Goal: Find specific page/section: Find specific page/section

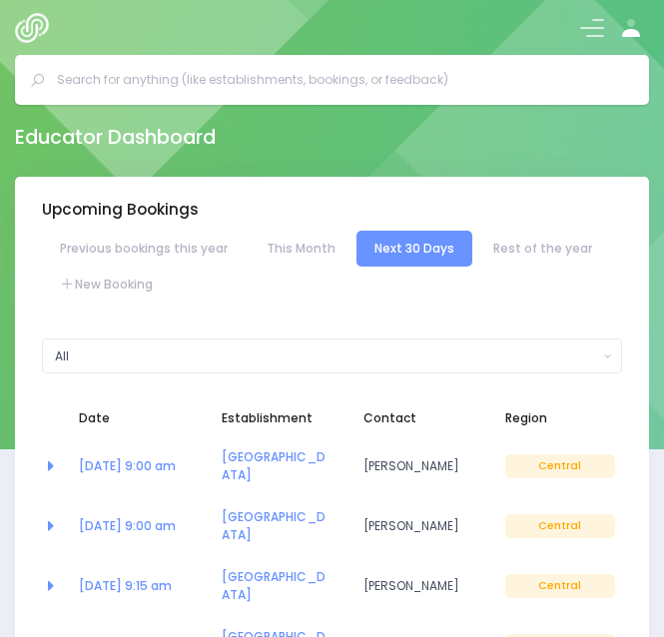
select select "5"
type input "otaki"
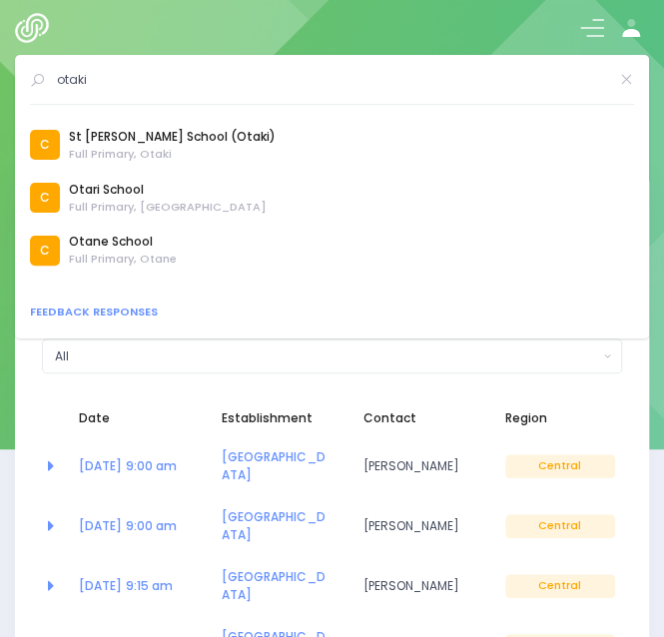
scroll to position [520, 0]
drag, startPoint x: 113, startPoint y: 85, endPoint x: 10, endPoint y: 82, distance: 102.9
click at [10, 82] on div "otaki Bookings C" at bounding box center [332, 80] width 664 height 50
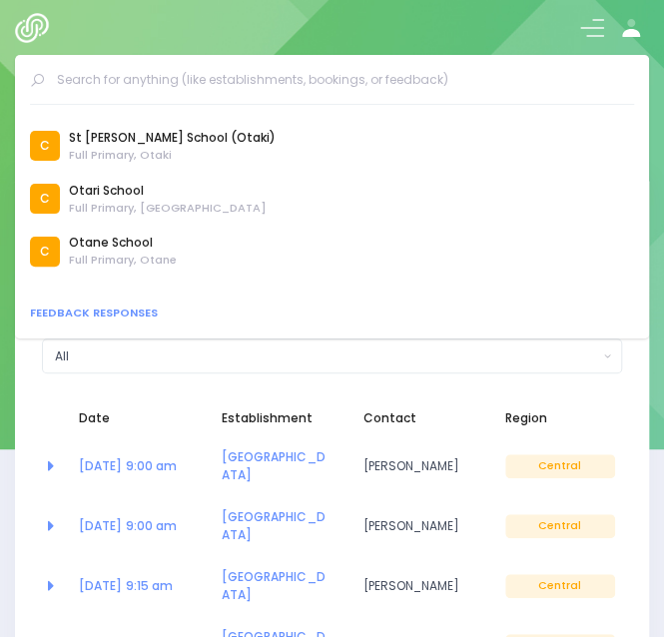
click at [203, 20] on div at bounding box center [332, 27] width 664 height 55
click at [373, 35] on div at bounding box center [332, 27] width 664 height 55
click at [226, 83] on input "text" at bounding box center [340, 80] width 566 height 30
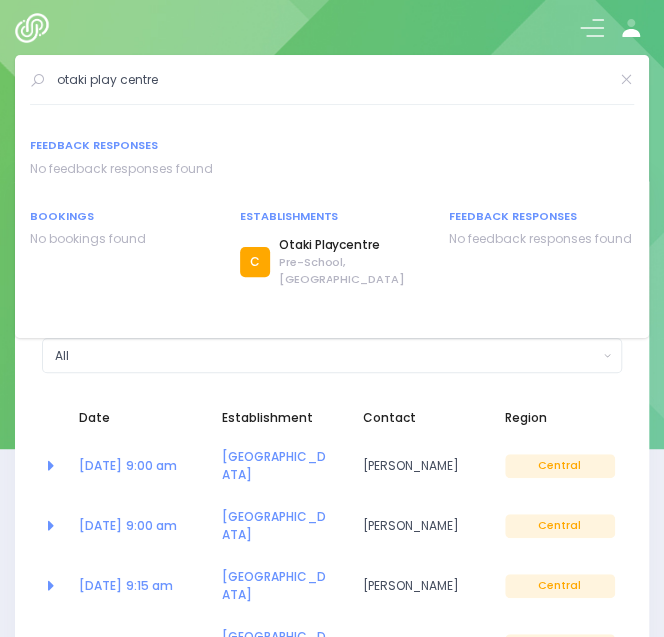
scroll to position [155, 0]
type input "otaki play centre"
click at [326, 244] on link "Otaki Playcentre" at bounding box center [352, 246] width 146 height 18
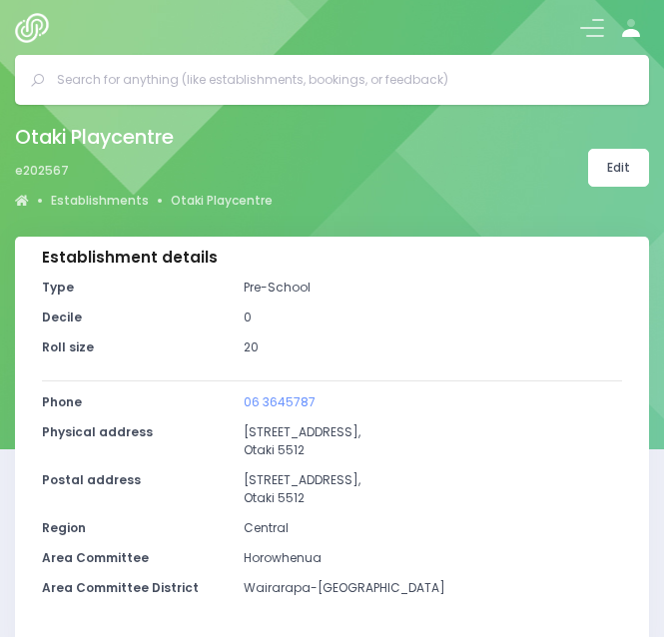
select select "5"
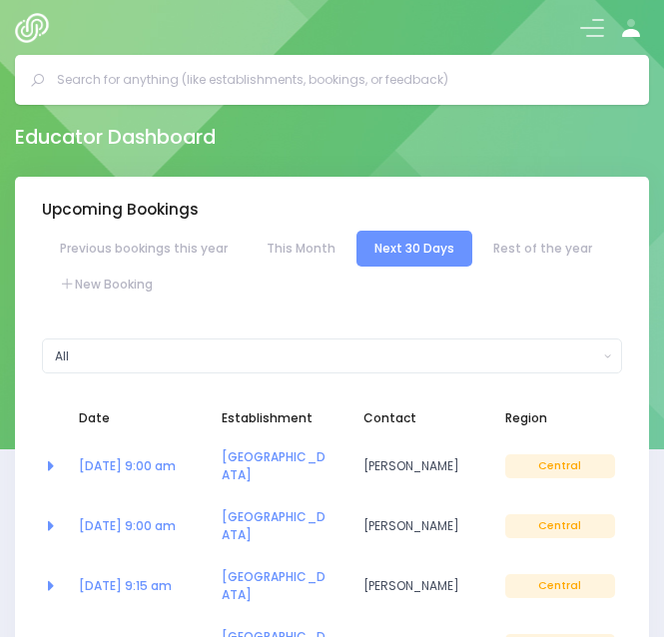
select select "5"
click at [273, 85] on input "text" at bounding box center [340, 80] width 566 height 30
click at [266, 81] on input "text" at bounding box center [340, 80] width 566 height 30
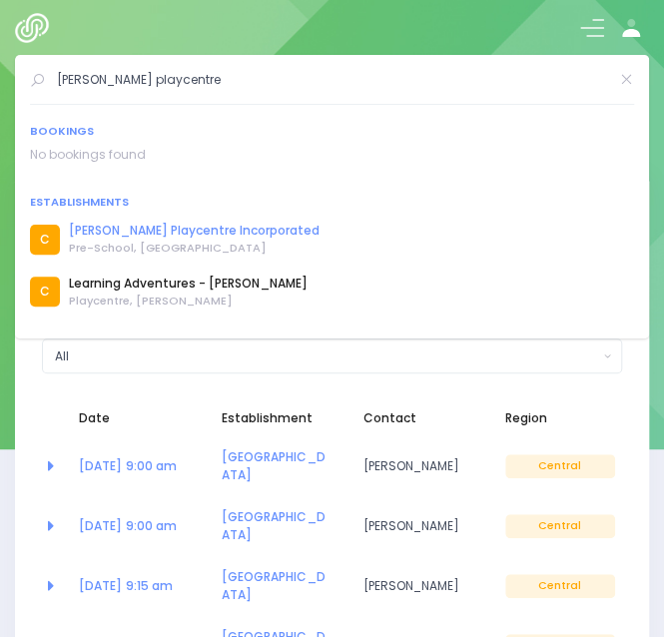
click at [214, 227] on link "Levin Playcentre Incorporated" at bounding box center [194, 231] width 251 height 18
drag, startPoint x: 170, startPoint y: 85, endPoint x: 89, endPoint y: 91, distance: 81.1
click at [89, 91] on input "levin playcentre" at bounding box center [332, 80] width 551 height 30
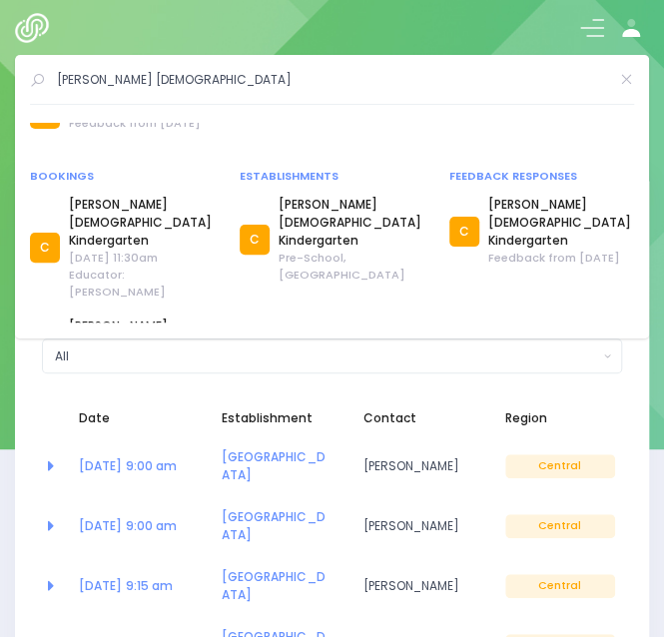
scroll to position [343, 0]
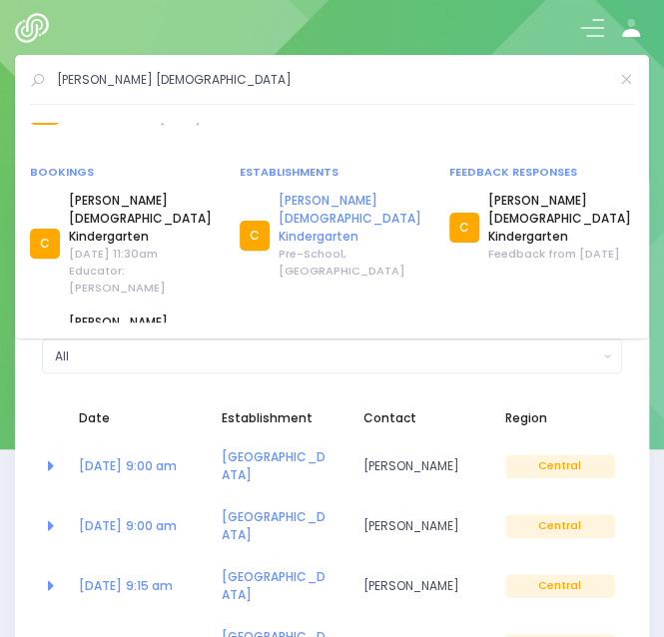
type input "levin baptist"
click at [309, 206] on link "Levin Baptist Kindergarten" at bounding box center [352, 219] width 146 height 54
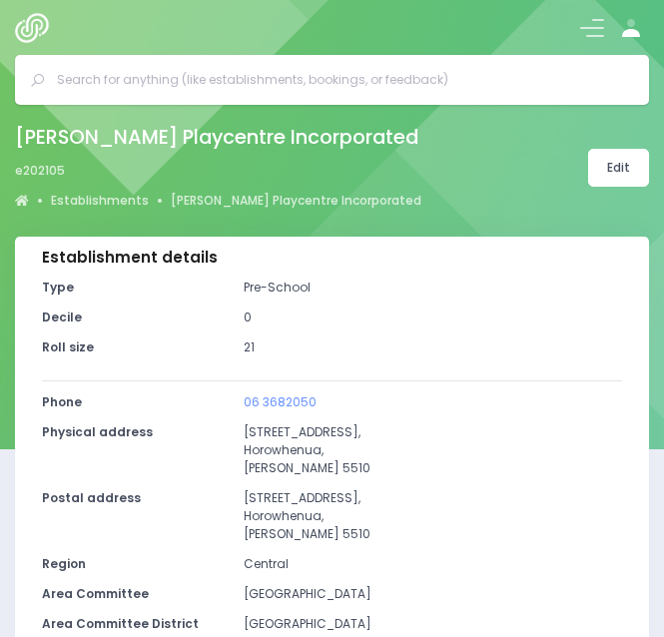
select select "5"
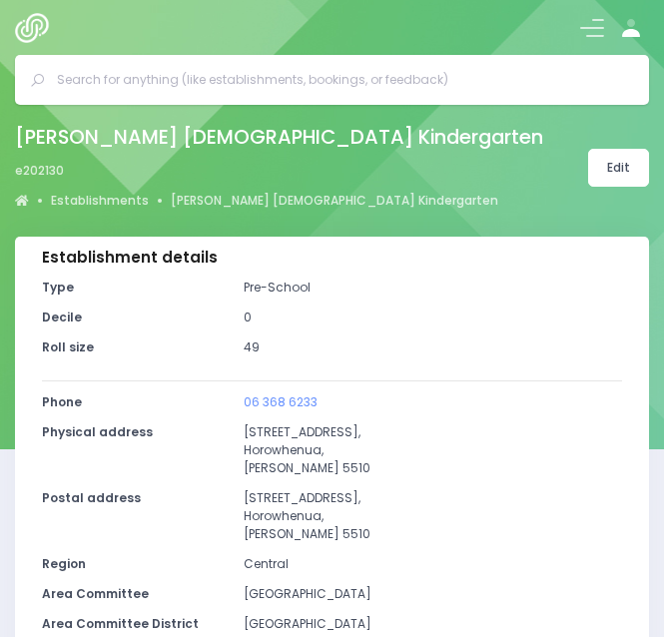
select select "5"
